Goal: Information Seeking & Learning: Get advice/opinions

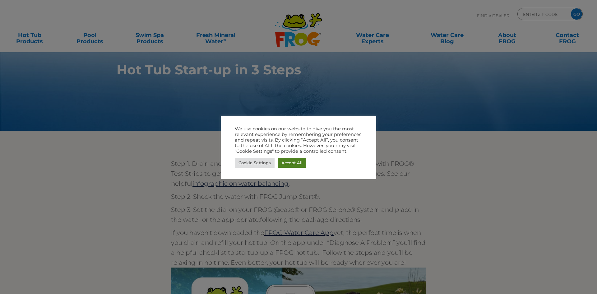
click at [291, 160] on link "Accept All" at bounding box center [292, 163] width 29 height 10
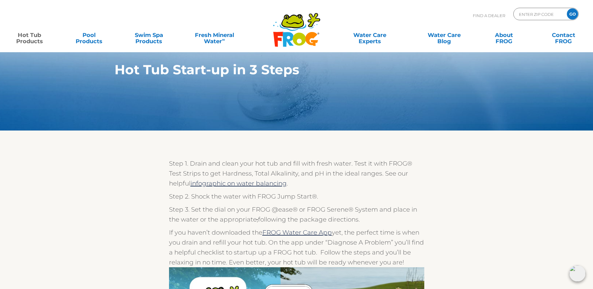
click at [33, 40] on link "Hot Tub Products" at bounding box center [29, 35] width 46 height 12
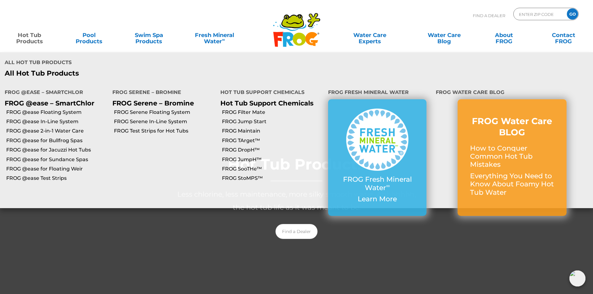
click at [37, 41] on link "Hot Tub Products" at bounding box center [29, 35] width 46 height 12
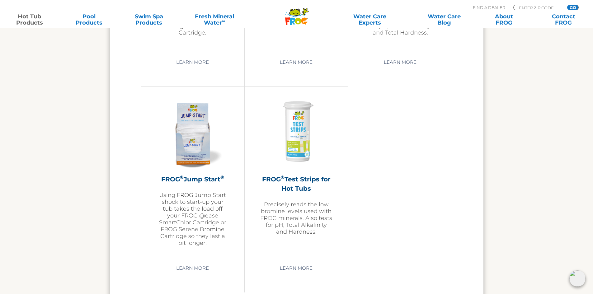
scroll to position [1462, 0]
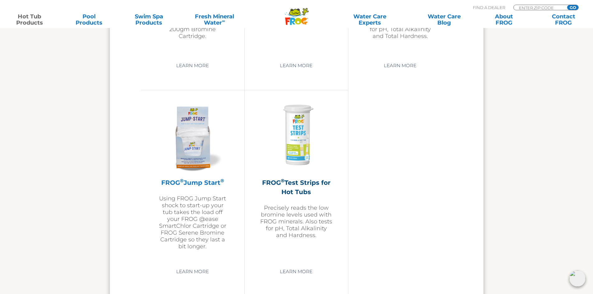
click at [191, 184] on h2 "FROG ® Jump Start ®" at bounding box center [192, 182] width 72 height 9
click at [202, 274] on link "Learn More" at bounding box center [192, 271] width 47 height 11
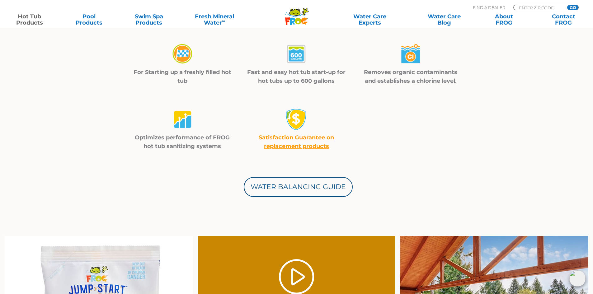
scroll to position [218, 0]
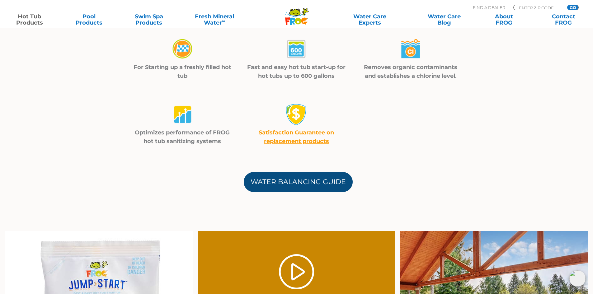
click at [305, 188] on link "Water Balancing Guide" at bounding box center [298, 182] width 109 height 20
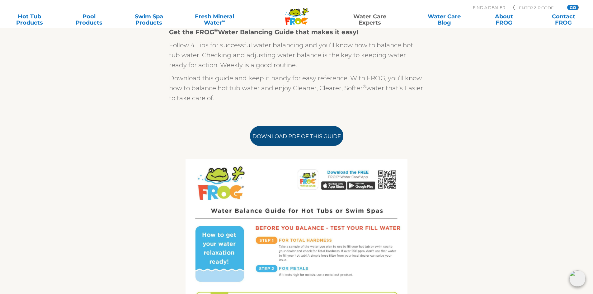
scroll to position [187, 0]
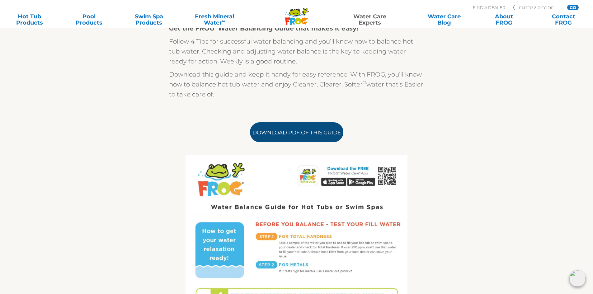
click at [296, 135] on link "Download PDF of this Guide" at bounding box center [296, 132] width 93 height 20
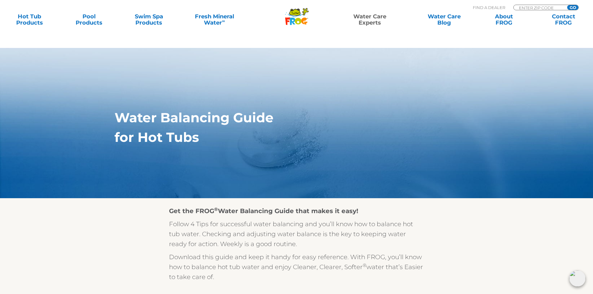
scroll to position [0, 0]
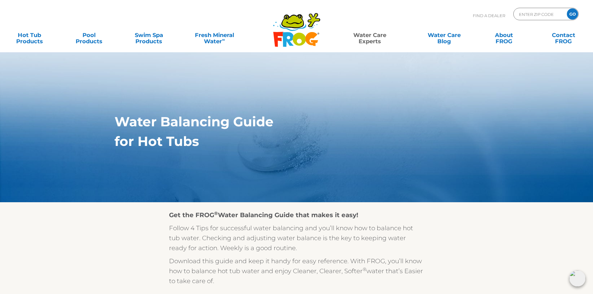
click at [371, 36] on link "Water Care Experts" at bounding box center [369, 35] width 75 height 12
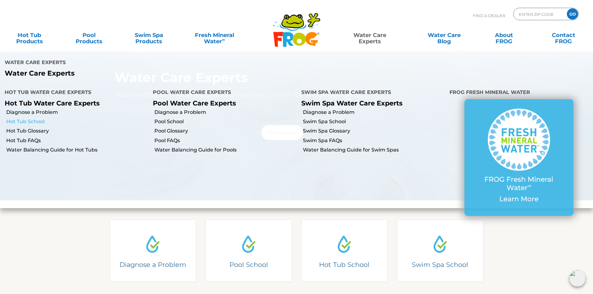
click at [34, 118] on link "Hot Tub School" at bounding box center [77, 121] width 142 height 7
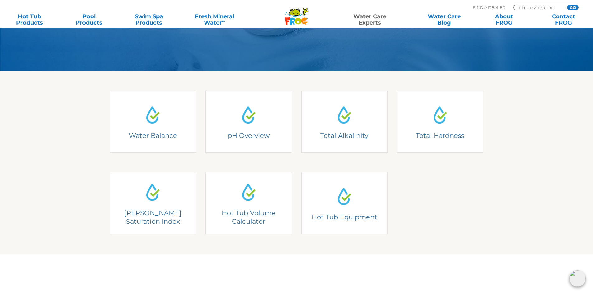
scroll to position [156, 0]
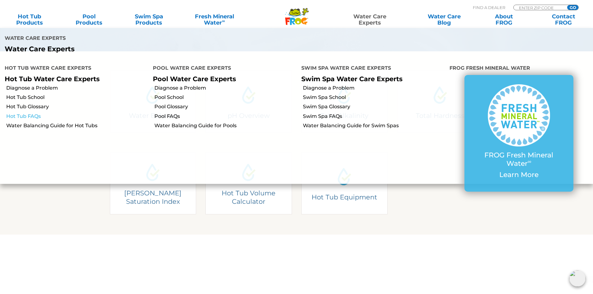
click at [31, 113] on link "Hot Tub FAQs" at bounding box center [77, 116] width 142 height 7
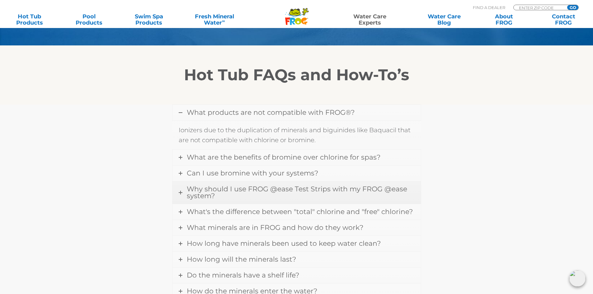
scroll to position [156, 0]
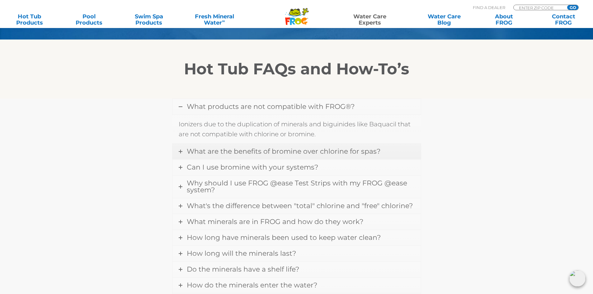
click at [301, 155] on span "What are the benefits of bromine over chlorine for spas?" at bounding box center [283, 151] width 193 height 8
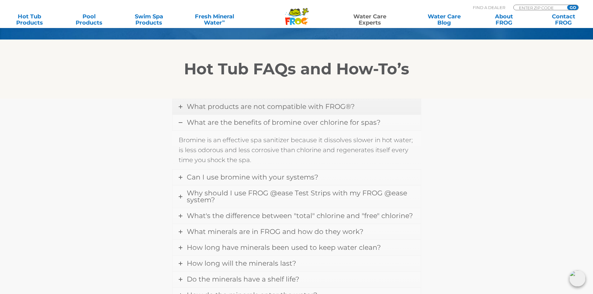
click at [256, 112] on link "What products are not compatible with FROG®?" at bounding box center [296, 107] width 248 height 16
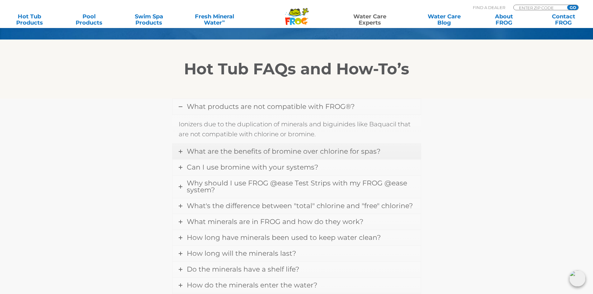
click at [255, 153] on span "What are the benefits of bromine over chlorine for spas?" at bounding box center [283, 151] width 193 height 8
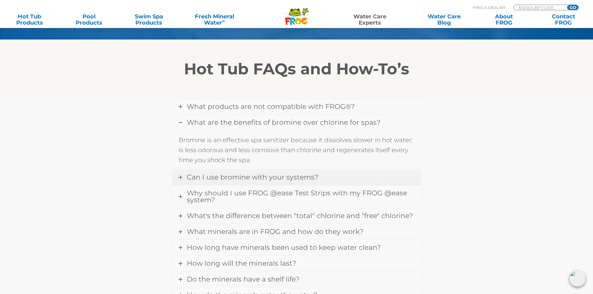
click at [246, 176] on span "Can I use bromine with your systems?" at bounding box center [252, 177] width 131 height 8
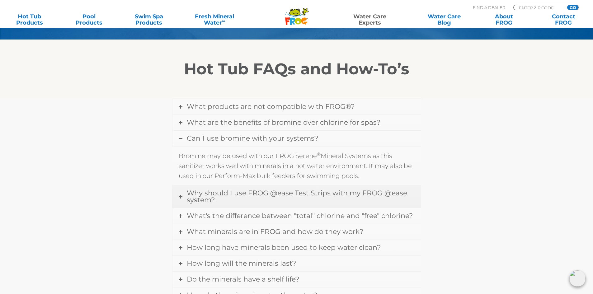
click at [254, 197] on span "Why should I use FROG @ease Test Strips with my FROG @ease system?" at bounding box center [297, 196] width 220 height 15
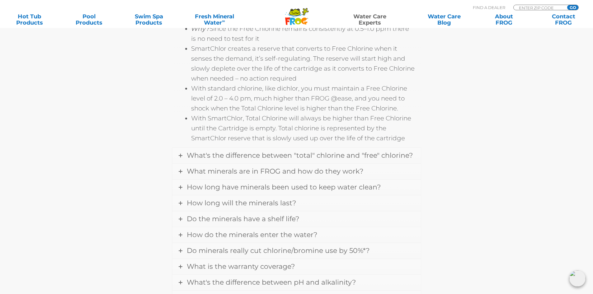
scroll to position [435, 0]
click at [313, 151] on span "What's the difference between "total" chlorine and "free" chlorine?" at bounding box center [300, 155] width 226 height 8
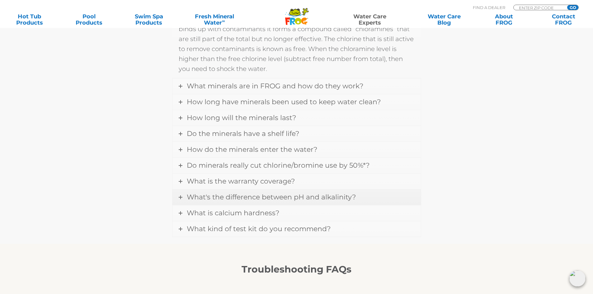
scroll to position [340, 0]
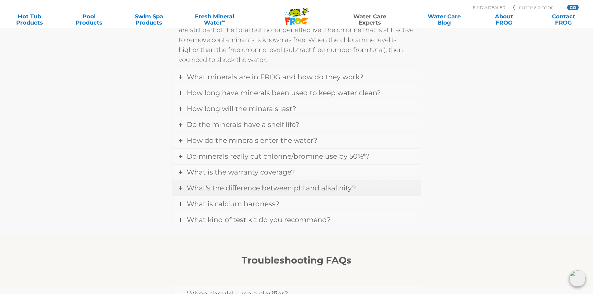
click at [261, 194] on link "What's the difference between pH and alkalinity?" at bounding box center [296, 188] width 248 height 16
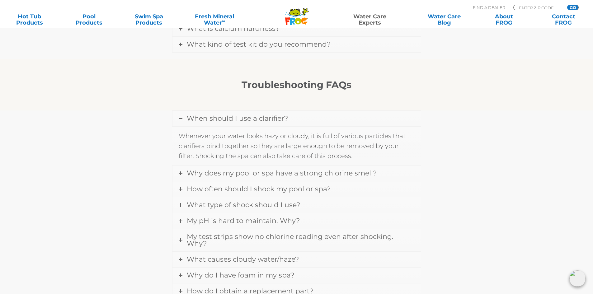
scroll to position [527, 0]
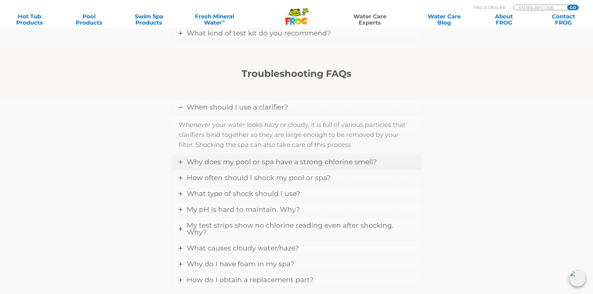
click at [250, 167] on link "Why does my pool or spa have a strong chlorine smell?" at bounding box center [296, 162] width 248 height 16
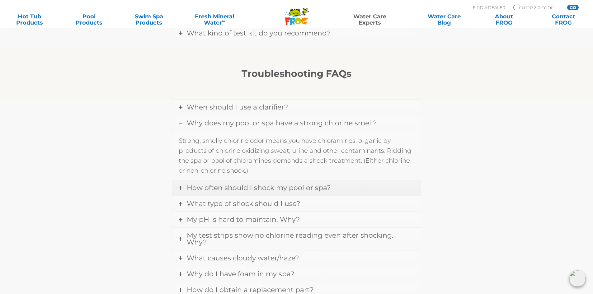
click at [254, 182] on link "How often should I shock my pool or spa?" at bounding box center [296, 188] width 248 height 16
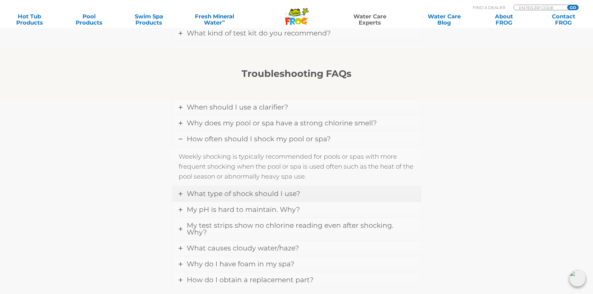
click at [230, 193] on span "What type of shock should I use?" at bounding box center [243, 193] width 113 height 8
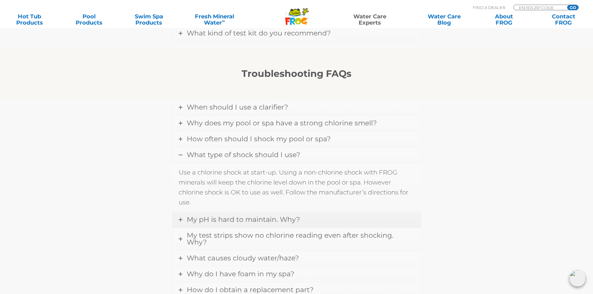
click at [272, 220] on span "My pH is hard to maintain. Why?" at bounding box center [243, 219] width 113 height 8
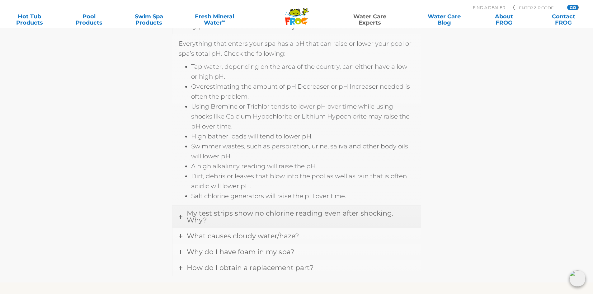
scroll to position [682, 0]
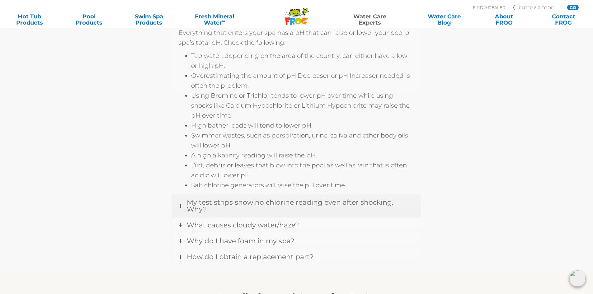
click at [225, 205] on span "My test strips show no chlorine reading even after shocking. Why?" at bounding box center [290, 205] width 207 height 15
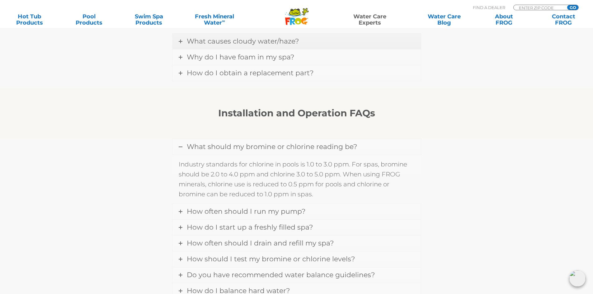
scroll to position [744, 0]
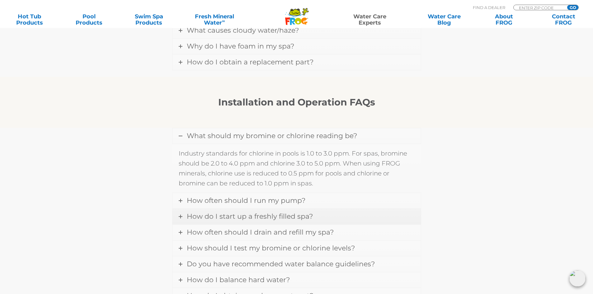
click at [220, 212] on span "How do I start up a freshly filled spa?" at bounding box center [250, 216] width 126 height 8
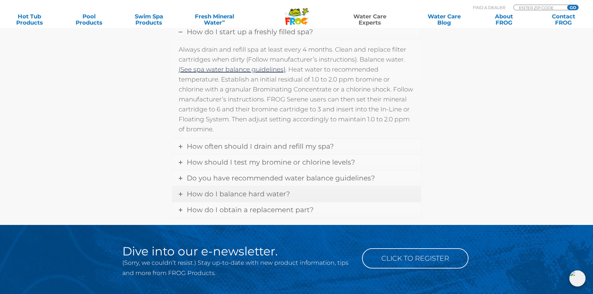
scroll to position [838, 0]
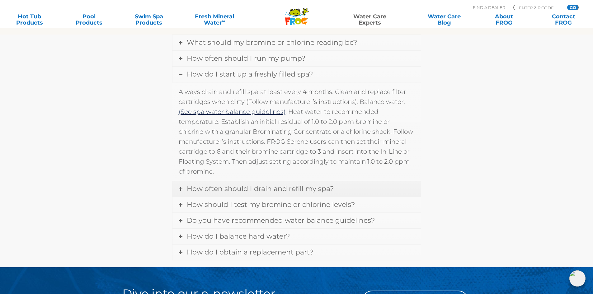
click at [295, 181] on link "How often should I drain and refill my spa?" at bounding box center [296, 189] width 248 height 16
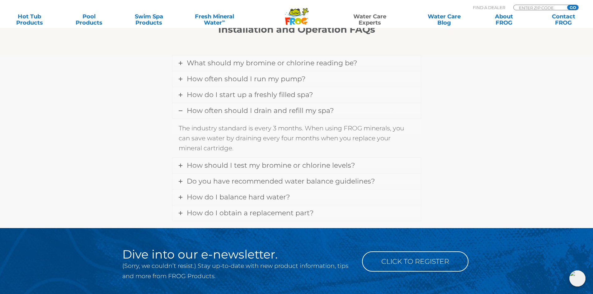
scroll to position [806, 0]
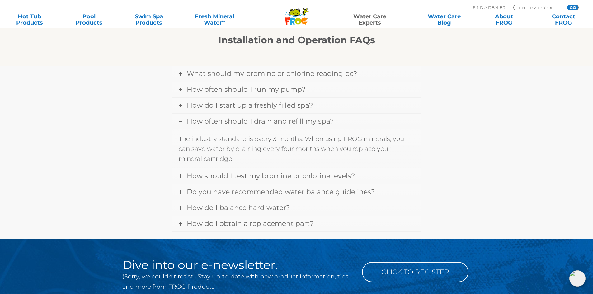
click at [224, 119] on link "How often should I drain and refill my spa?" at bounding box center [296, 122] width 248 height 16
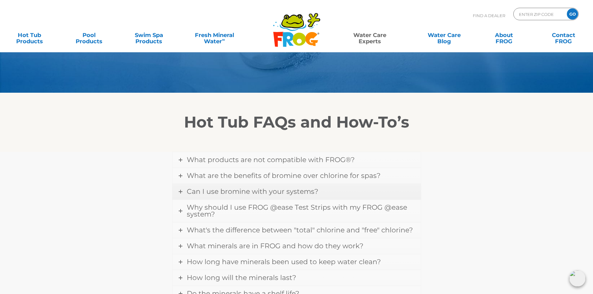
scroll to position [0, 0]
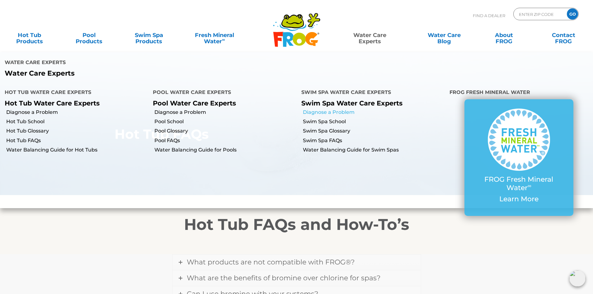
click at [328, 109] on link "Diagnose a Problem" at bounding box center [374, 112] width 142 height 7
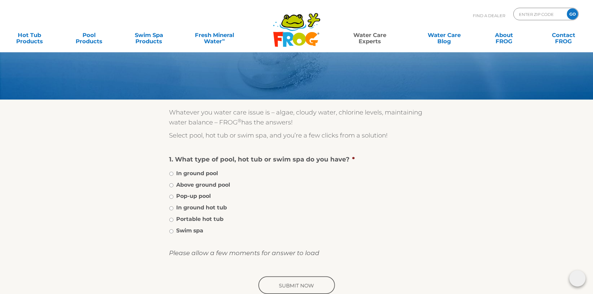
scroll to position [62, 0]
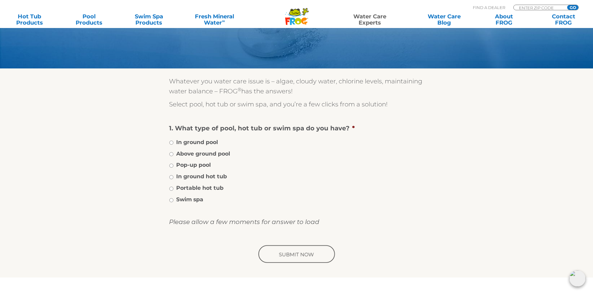
click at [185, 175] on label "In ground hot tub" at bounding box center [201, 176] width 51 height 8
click at [173, 175] on input "In ground hot tub" at bounding box center [171, 177] width 4 height 4
radio input "true"
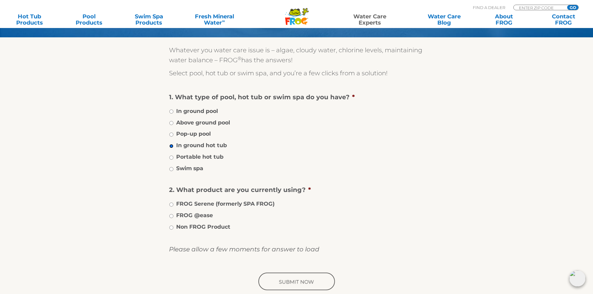
scroll to position [124, 0]
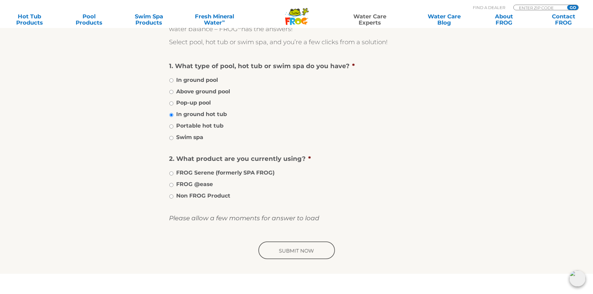
click at [192, 185] on label "FROG @ease" at bounding box center [194, 184] width 37 height 8
click at [173, 185] on input "FROG @ease" at bounding box center [171, 185] width 4 height 4
radio input "true"
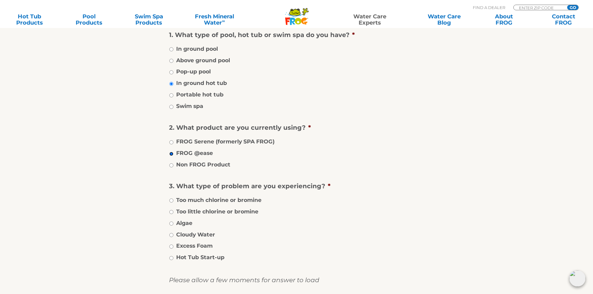
scroll to position [187, 0]
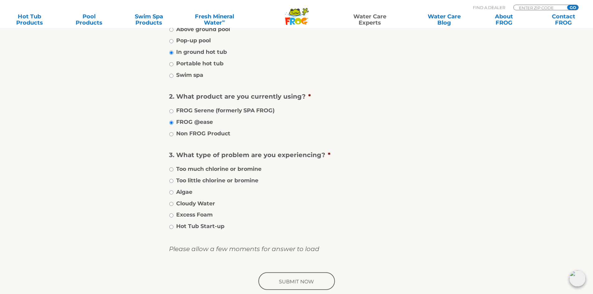
click at [186, 191] on label "Algae" at bounding box center [184, 192] width 16 height 8
click at [173, 191] on input "Algae" at bounding box center [171, 192] width 4 height 4
radio input "true"
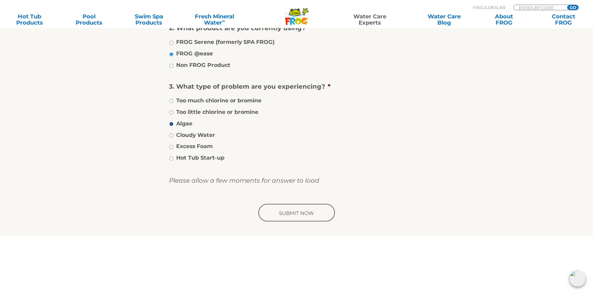
scroll to position [280, 0]
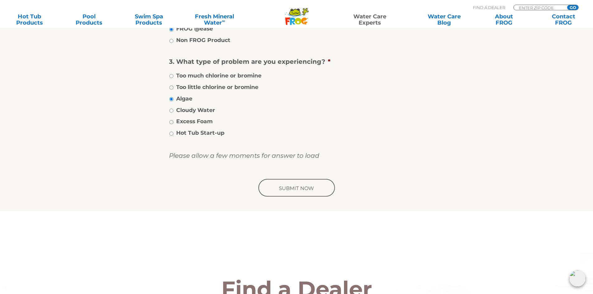
click at [286, 195] on input "image" at bounding box center [296, 188] width 79 height 20
click at [292, 188] on input "image" at bounding box center [296, 188] width 79 height 20
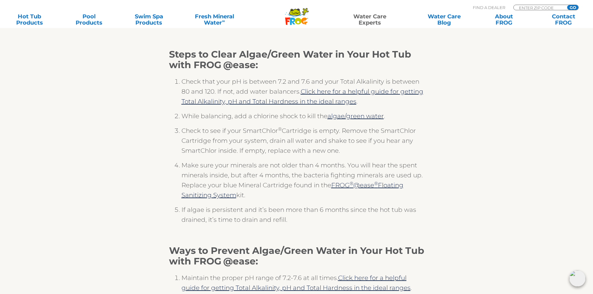
scroll to position [93, 0]
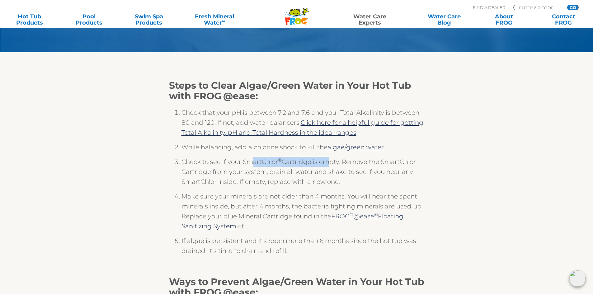
drag, startPoint x: 283, startPoint y: 162, endPoint x: 327, endPoint y: 160, distance: 44.2
click at [327, 160] on li "Check to see if your SmartChlor ® Cartridge is empty. Remove the SmartChlor Car…" at bounding box center [302, 174] width 243 height 35
click at [345, 160] on li "Check to see if your SmartChlor ® Cartridge is empty. Remove the SmartChlor Car…" at bounding box center [302, 174] width 243 height 35
drag, startPoint x: 377, startPoint y: 164, endPoint x: 259, endPoint y: 167, distance: 117.3
click at [296, 165] on li "Check to see if your SmartChlor ® Cartridge is empty. Remove the SmartChlor Car…" at bounding box center [302, 174] width 243 height 35
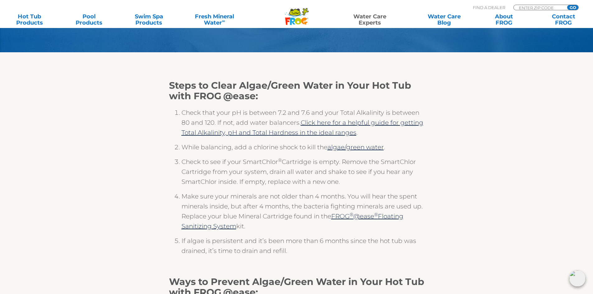
click at [252, 168] on li "Check to see if your SmartChlor ® Cartridge is empty. Remove the SmartChlor Car…" at bounding box center [302, 174] width 243 height 35
drag, startPoint x: 190, startPoint y: 148, endPoint x: 283, endPoint y: 144, distance: 92.8
click at [283, 144] on li "While balancing, add a chlorine shock to kill the algae/green water ." at bounding box center [302, 149] width 243 height 15
click at [285, 144] on li "While balancing, add a chlorine shock to kill the algae/green water ." at bounding box center [302, 149] width 243 height 15
drag, startPoint x: 262, startPoint y: 150, endPoint x: 304, endPoint y: 145, distance: 42.6
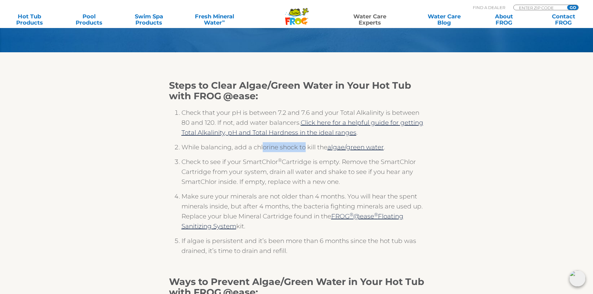
click at [304, 145] on li "While balancing, add a chlorine shock to kill the algae/green water ." at bounding box center [302, 149] width 243 height 15
click at [305, 165] on li "Check to see if your SmartChlor ® Cartridge is empty. Remove the SmartChlor Car…" at bounding box center [302, 174] width 243 height 35
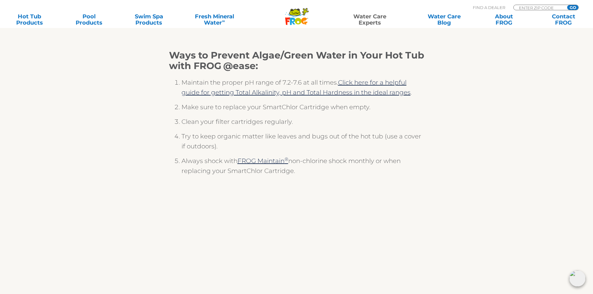
scroll to position [311, 0]
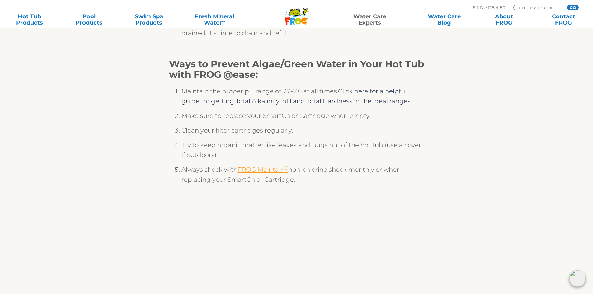
click at [280, 169] on link "FROG Maintain ®" at bounding box center [262, 169] width 51 height 7
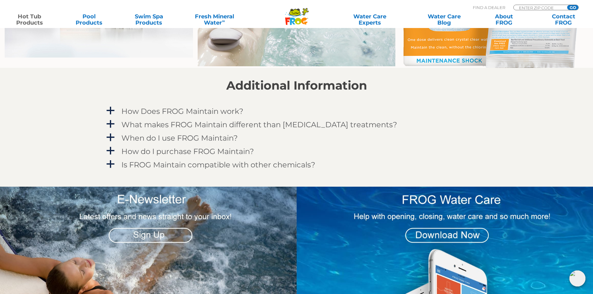
scroll to position [529, 0]
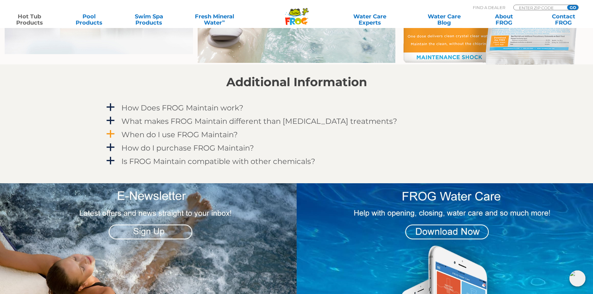
click at [194, 132] on h4 "When do I use FROG Maintain?" at bounding box center [179, 134] width 116 height 8
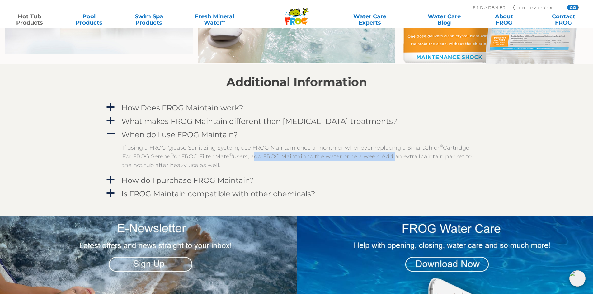
drag, startPoint x: 241, startPoint y: 156, endPoint x: 381, endPoint y: 154, distance: 140.0
click at [381, 154] on p "If using a FROG @ease Sanitizing System, use FROG Maintain once a month or when…" at bounding box center [301, 156] width 358 height 26
drag, startPoint x: 228, startPoint y: 170, endPoint x: 113, endPoint y: 143, distance: 117.6
click at [113, 143] on div "If using a FROG @ease Sanitizing System, use FROG Maintain once a month or when…" at bounding box center [296, 156] width 383 height 32
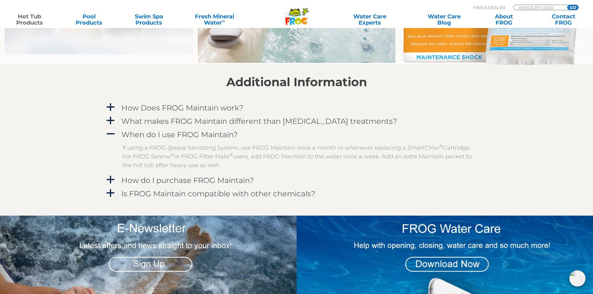
click at [237, 163] on p "If using a FROG @ease Sanitizing System, use FROG Maintain once a month or when…" at bounding box center [301, 156] width 358 height 26
drag, startPoint x: 210, startPoint y: 168, endPoint x: 371, endPoint y: 160, distance: 161.0
click at [371, 160] on p "If using a FROG @ease Sanitizing System, use FROG Maintain once a month or when…" at bounding box center [301, 156] width 358 height 26
click at [361, 161] on p "If using a FROG @ease Sanitizing System, use FROG Maintain once a month or when…" at bounding box center [301, 156] width 358 height 26
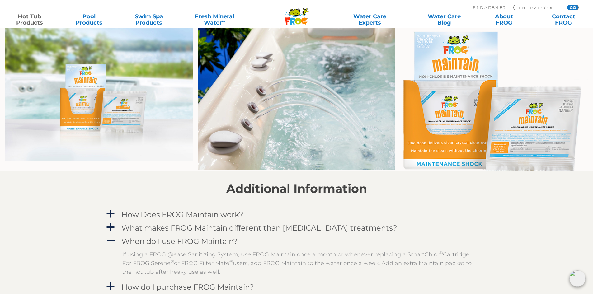
scroll to position [342, 0]
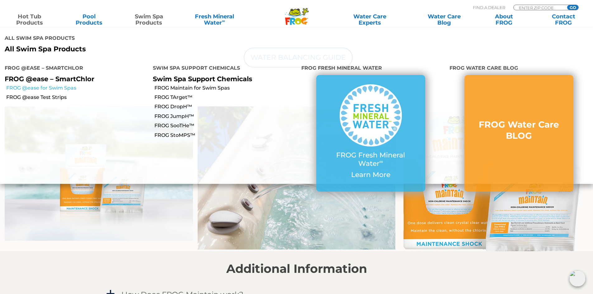
click at [60, 85] on link "FROG @ease for Swim Spas" at bounding box center [77, 88] width 142 height 7
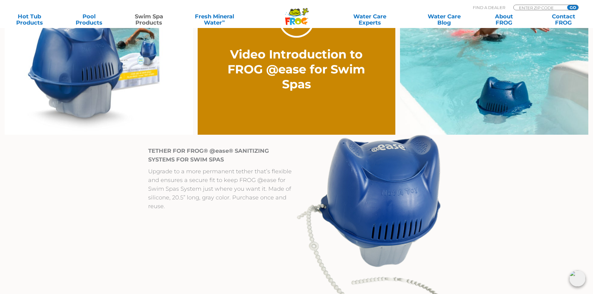
scroll to position [529, 0]
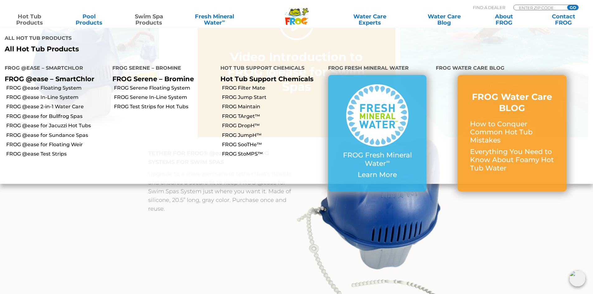
click at [38, 45] on p "All Hot Tub Products" at bounding box center [148, 49] width 287 height 8
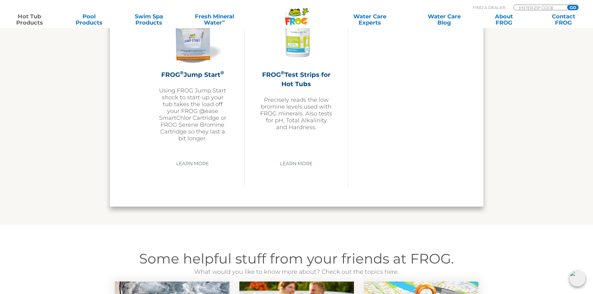
scroll to position [1555, 0]
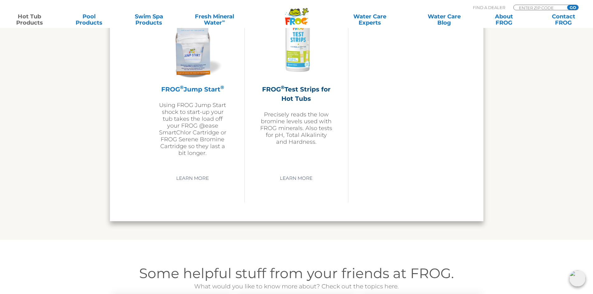
click at [202, 92] on h2 "FROG ® Jump Start ®" at bounding box center [192, 89] width 72 height 9
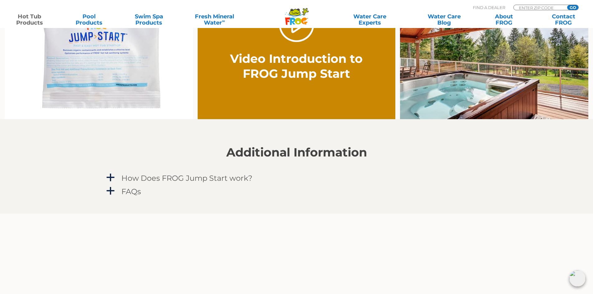
scroll to position [467, 0]
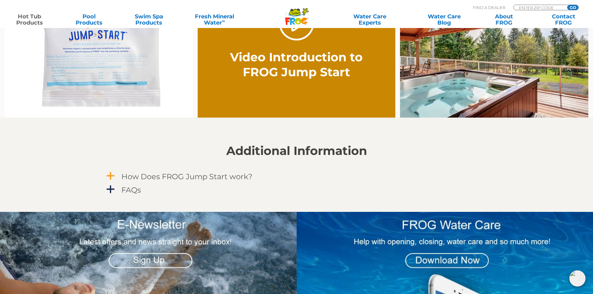
click at [170, 178] on h4 "How Does FROG Jump Start work?" at bounding box center [186, 176] width 131 height 8
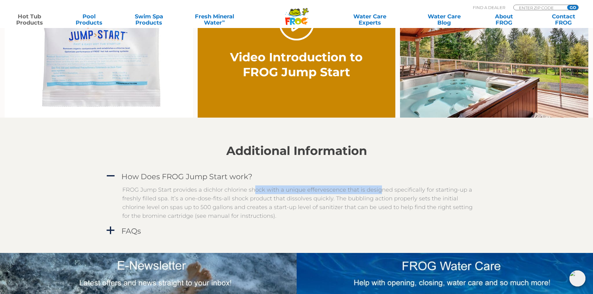
drag, startPoint x: 253, startPoint y: 188, endPoint x: 379, endPoint y: 192, distance: 125.1
click at [379, 192] on p "FROG Jump Start provides a dichlor chlorine shock with a unique effervescence t…" at bounding box center [301, 202] width 358 height 35
click at [379, 191] on p "FROG Jump Start provides a dichlor chlorine shock with a unique effervescence t…" at bounding box center [301, 202] width 358 height 35
click at [130, 225] on div "FAQs" at bounding box center [282, 231] width 325 height 12
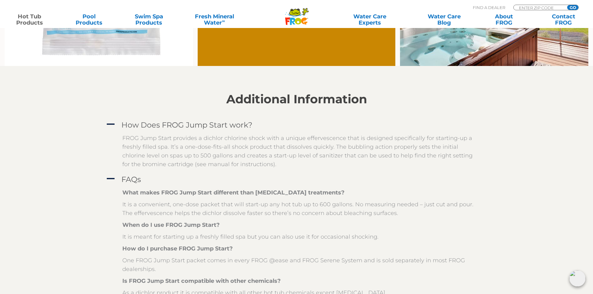
scroll to position [560, 0]
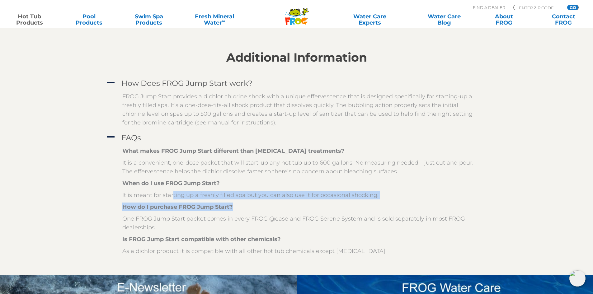
drag, startPoint x: 198, startPoint y: 194, endPoint x: 373, endPoint y: 200, distance: 175.2
click at [373, 200] on div "What makes FROG Jump Start different than other shock treatments? It is a conve…" at bounding box center [301, 200] width 358 height 109
click at [374, 200] on div "What makes FROG Jump Start different than other shock treatments? It is a conve…" at bounding box center [301, 200] width 358 height 109
drag, startPoint x: 382, startPoint y: 193, endPoint x: 77, endPoint y: 203, distance: 305.9
click at [32, 197] on section "Additional Information A How Does FROG Jump Start work? FROG Jump Start provide…" at bounding box center [296, 149] width 593 height 250
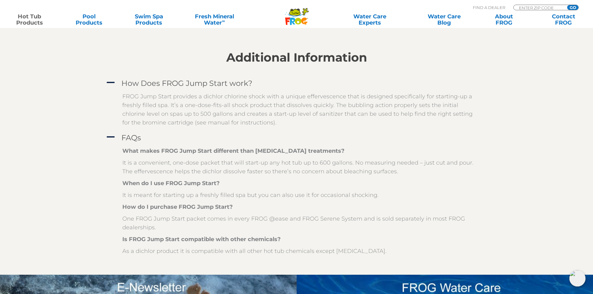
click at [237, 206] on p "How do I purchase FROG Jump Start?" at bounding box center [301, 206] width 358 height 9
drag, startPoint x: 215, startPoint y: 198, endPoint x: 375, endPoint y: 194, distance: 160.5
click at [375, 194] on p "It is meant for starting up a freshly filled spa but you can also use it for oc…" at bounding box center [301, 195] width 358 height 9
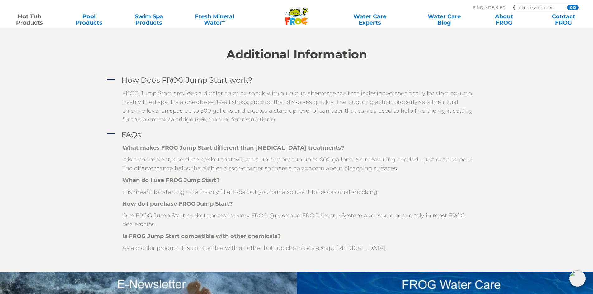
scroll to position [557, 0]
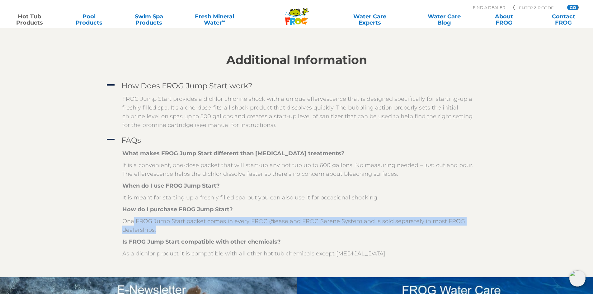
drag, startPoint x: 142, startPoint y: 218, endPoint x: 309, endPoint y: 227, distance: 167.3
click at [312, 227] on p "One FROG Jump Start packet comes in every FROG @ease and FROG Serene System and…" at bounding box center [301, 225] width 358 height 17
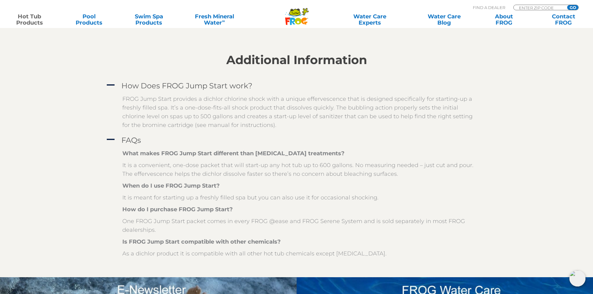
click at [187, 205] on div "What makes FROG Jump Start different than other shock treatments? It is a conve…" at bounding box center [301, 203] width 358 height 109
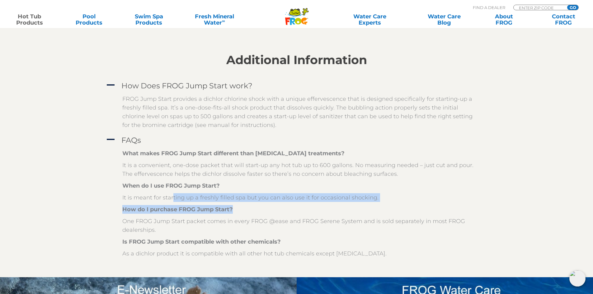
drag, startPoint x: 234, startPoint y: 203, endPoint x: 308, endPoint y: 202, distance: 74.0
click at [308, 202] on div "What makes FROG Jump Start different than other shock treatments? It is a conve…" at bounding box center [301, 203] width 358 height 109
click at [311, 200] on p "It is meant for starting up a freshly filled spa but you can also use it for oc…" at bounding box center [301, 197] width 358 height 9
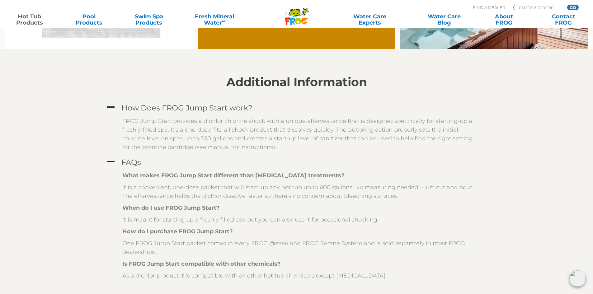
scroll to position [526, 0]
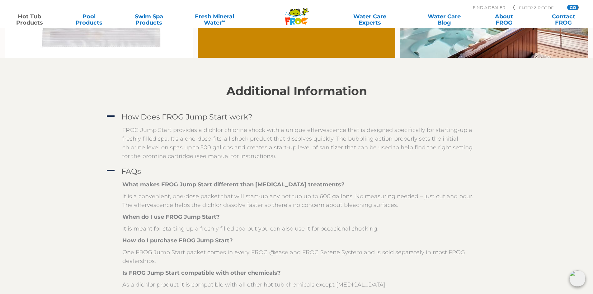
click at [360, 196] on p "It is a convenient, one-dose packet that will start-up any hot tub up to 600 ga…" at bounding box center [301, 200] width 358 height 17
drag, startPoint x: 362, startPoint y: 196, endPoint x: 384, endPoint y: 197, distance: 22.1
click at [384, 197] on p "It is a convenient, one-dose packet that will start-up any hot tub up to 600 ga…" at bounding box center [301, 200] width 358 height 17
click at [386, 197] on p "It is a convenient, one-dose packet that will start-up any hot tub up to 600 ga…" at bounding box center [301, 200] width 358 height 17
drag, startPoint x: 314, startPoint y: 189, endPoint x: 301, endPoint y: 194, distance: 14.2
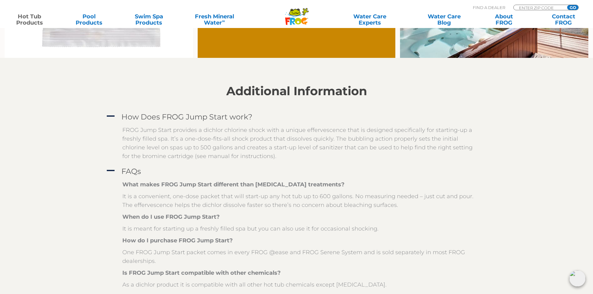
click at [306, 193] on div "What makes FROG Jump Start different than other shock treatments? It is a conve…" at bounding box center [301, 234] width 358 height 109
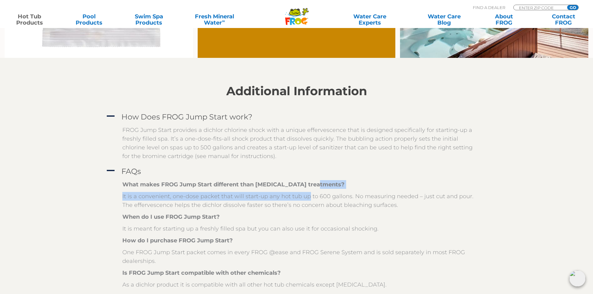
scroll to position [495, 0]
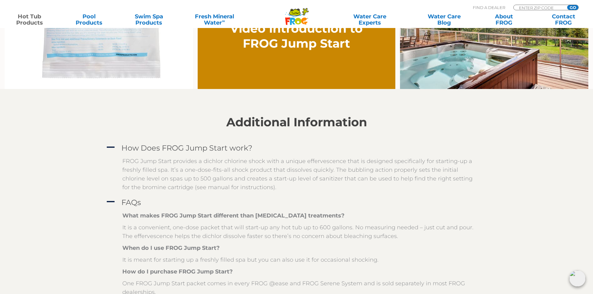
click at [246, 214] on strong "What makes FROG Jump Start different than other shock treatments?" at bounding box center [233, 215] width 222 height 7
drag, startPoint x: 233, startPoint y: 187, endPoint x: 217, endPoint y: 190, distance: 15.6
click at [217, 190] on p "FROG Jump Start provides a dichlor chlorine shock with a unique effervescence t…" at bounding box center [301, 174] width 358 height 35
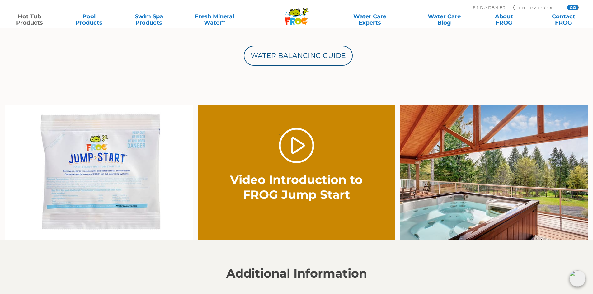
scroll to position [338, 0]
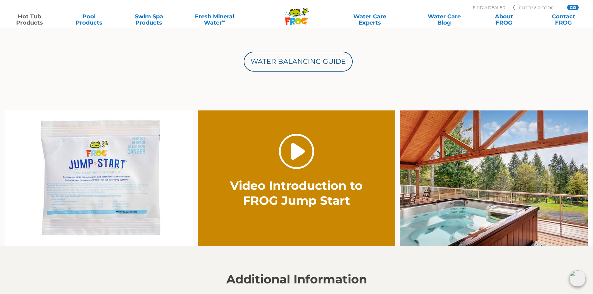
click at [302, 163] on link "." at bounding box center [296, 151] width 35 height 35
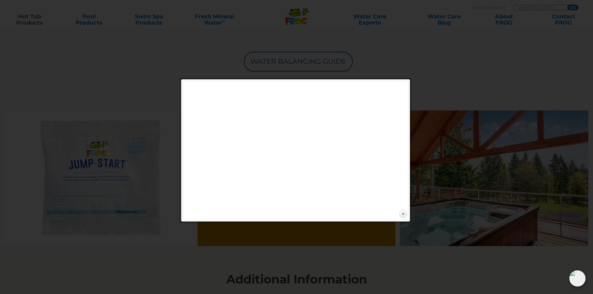
click at [403, 214] on link "Close" at bounding box center [402, 213] width 9 height 9
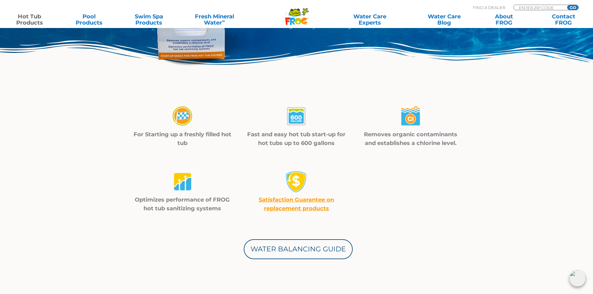
scroll to position [156, 0]
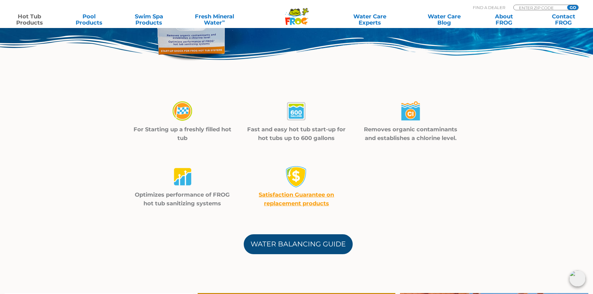
click at [311, 239] on link "Water Balancing Guide" at bounding box center [298, 244] width 109 height 20
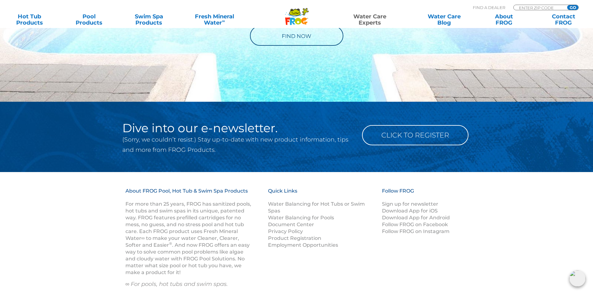
scroll to position [715, 0]
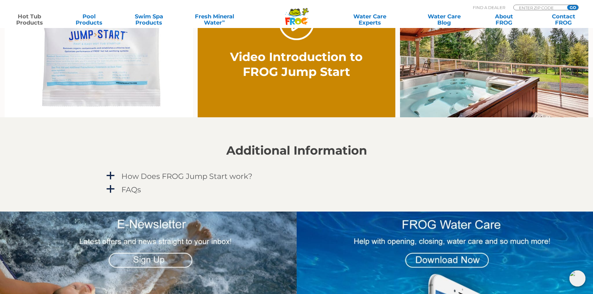
scroll to position [467, 0]
drag, startPoint x: 116, startPoint y: 162, endPoint x: 127, endPoint y: 170, distance: 13.3
click at [113, 163] on div "Additional Information a How Does FROG Jump Start work? FROG Jump Start provide…" at bounding box center [296, 170] width 383 height 52
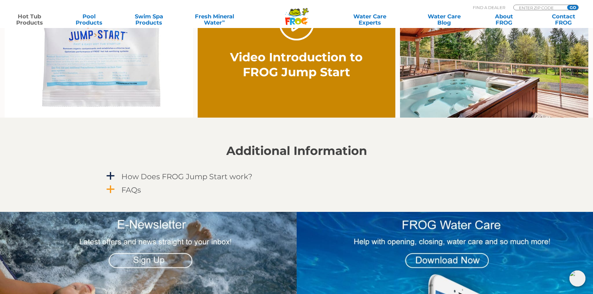
click at [144, 190] on div "FAQs" at bounding box center [282, 190] width 325 height 12
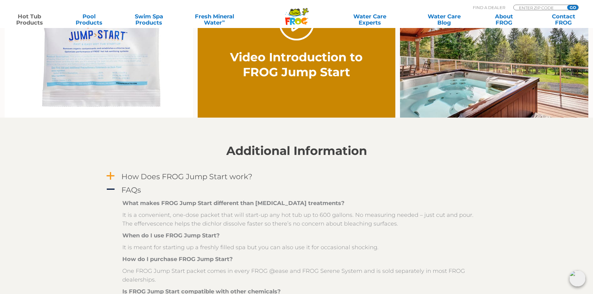
click at [156, 177] on h4 "How Does FROG Jump Start work?" at bounding box center [186, 176] width 131 height 8
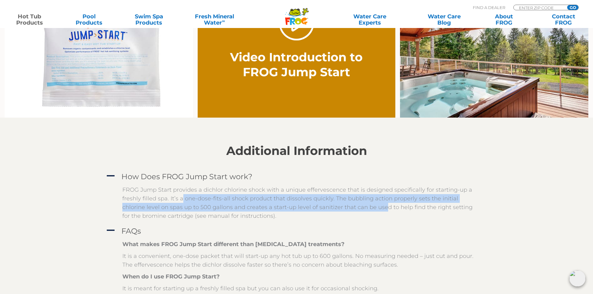
drag, startPoint x: 180, startPoint y: 202, endPoint x: 368, endPoint y: 205, distance: 187.3
click at [362, 205] on p "FROG Jump Start provides a dichlor chlorine shock with a unique effervescence t…" at bounding box center [301, 202] width 358 height 35
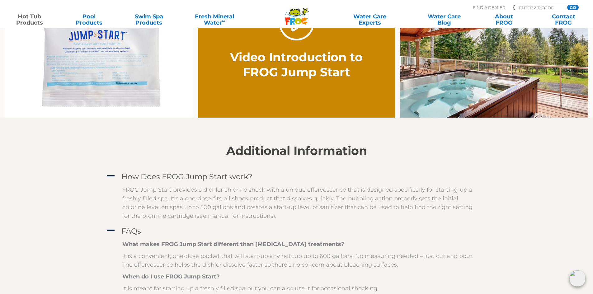
drag, startPoint x: 374, startPoint y: 206, endPoint x: 380, endPoint y: 208, distance: 6.1
click at [376, 207] on p "FROG Jump Start provides a dichlor chlorine shock with a unique effervescence t…" at bounding box center [301, 202] width 358 height 35
drag, startPoint x: 324, startPoint y: 225, endPoint x: 275, endPoint y: 221, distance: 48.7
click at [305, 225] on div "A FAQs What makes FROG Jump Start different than other shock treatments? It is …" at bounding box center [296, 289] width 383 height 128
click at [255, 220] on p "FROG Jump Start provides a dichlor chlorine shock with a unique effervescence t…" at bounding box center [301, 202] width 358 height 35
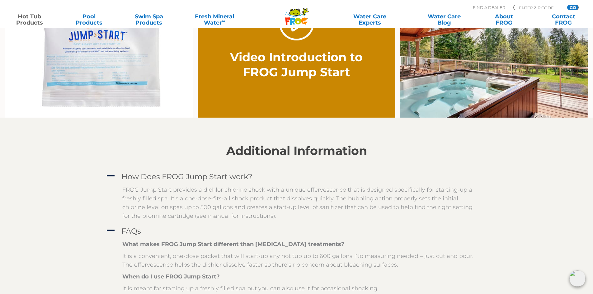
drag, startPoint x: 237, startPoint y: 217, endPoint x: 234, endPoint y: 216, distance: 3.2
click at [234, 217] on p "FROG Jump Start provides a dichlor chlorine shock with a unique effervescence t…" at bounding box center [301, 202] width 358 height 35
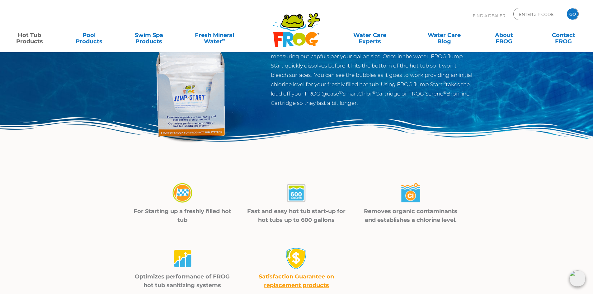
scroll to position [0, 0]
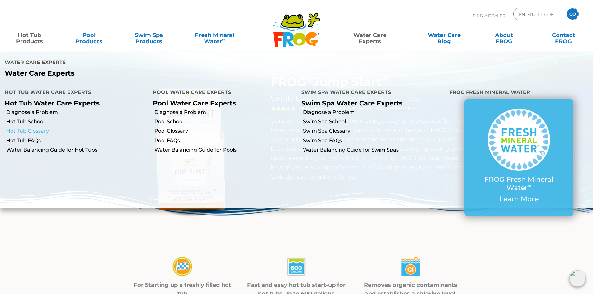
click at [32, 128] on link "Hot Tub Glossary" at bounding box center [77, 131] width 142 height 7
click at [35, 128] on link "Hot Tub Glossary" at bounding box center [77, 131] width 142 height 7
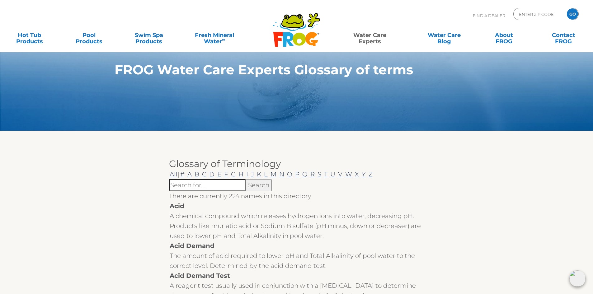
click at [215, 183] on input "search" at bounding box center [207, 185] width 77 height 12
type input "jump start"
click at [245, 179] on input "Search" at bounding box center [258, 185] width 26 height 12
click at [250, 186] on input "Search" at bounding box center [258, 185] width 26 height 12
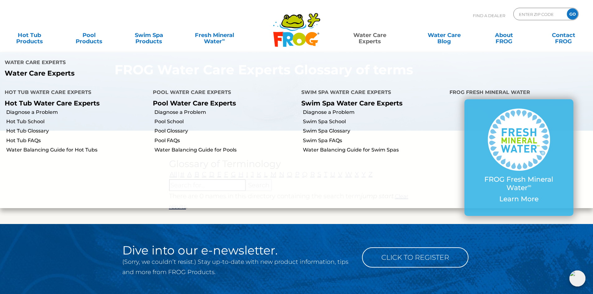
click at [367, 36] on link "Water Care Experts" at bounding box center [369, 35] width 75 height 12
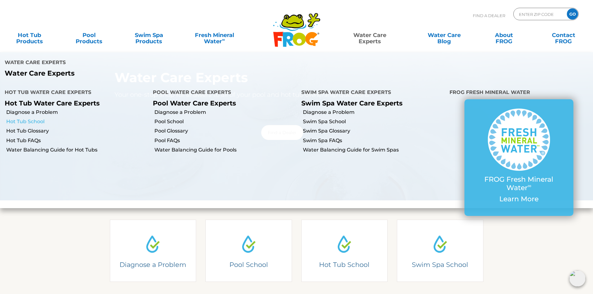
click at [24, 118] on link "Hot Tub School" at bounding box center [77, 121] width 142 height 7
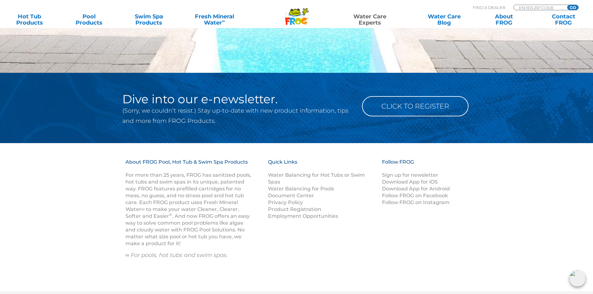
scroll to position [249, 0]
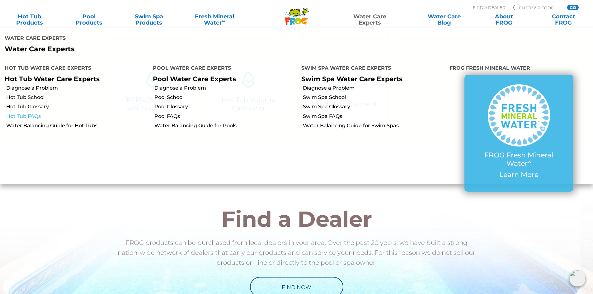
click at [28, 113] on link "Hot Tub FAQs" at bounding box center [77, 116] width 142 height 7
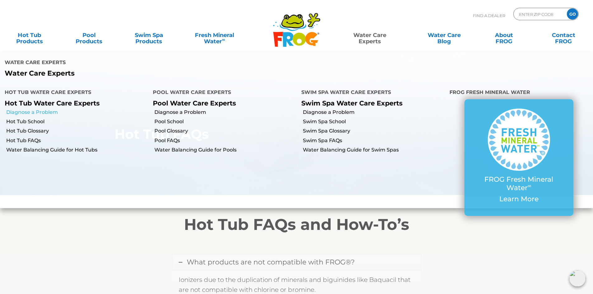
click at [49, 109] on link "Diagnose a Problem" at bounding box center [77, 112] width 142 height 7
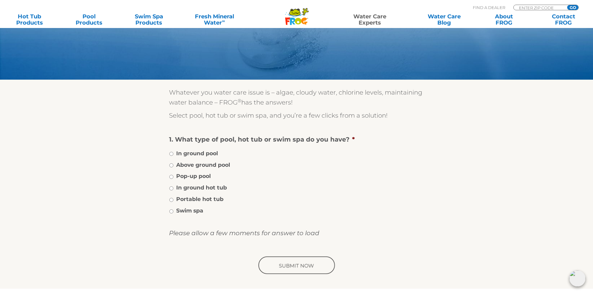
scroll to position [62, 0]
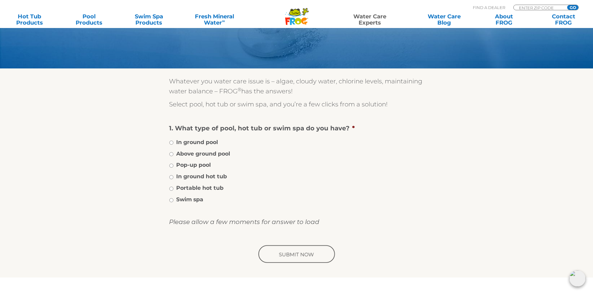
click at [183, 178] on label "In ground hot tub" at bounding box center [201, 176] width 51 height 8
click at [173, 178] on input "In ground hot tub" at bounding box center [171, 177] width 4 height 4
radio input "true"
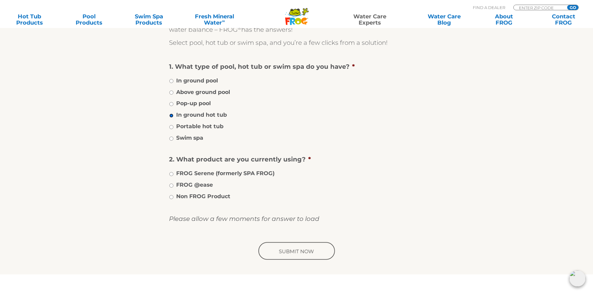
scroll to position [124, 0]
click at [193, 187] on label "FROG @ease" at bounding box center [194, 184] width 37 height 8
click at [173, 187] on input "FROG @ease" at bounding box center [171, 185] width 4 height 4
radio input "true"
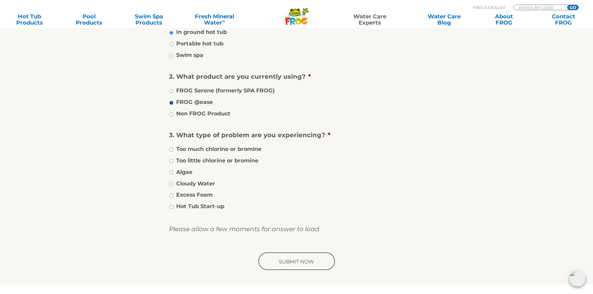
scroll to position [218, 0]
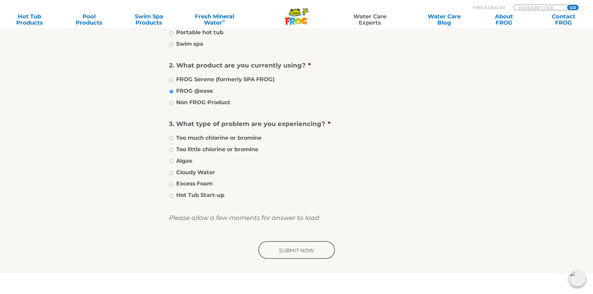
click at [198, 183] on label "Excess Foam" at bounding box center [194, 183] width 36 height 8
click at [173, 183] on input "Excess Foam" at bounding box center [171, 184] width 4 height 4
radio input "true"
click at [295, 246] on input "image" at bounding box center [296, 250] width 79 height 20
click at [292, 250] on input "image" at bounding box center [296, 250] width 79 height 20
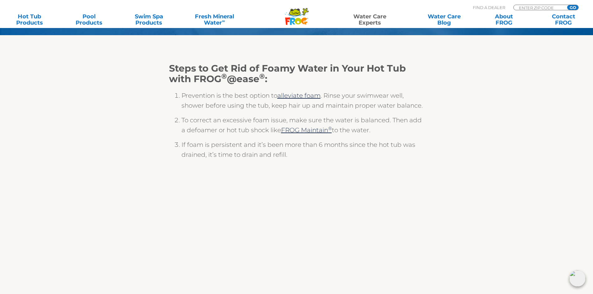
scroll to position [124, 0]
